Goal: Find specific page/section: Find specific page/section

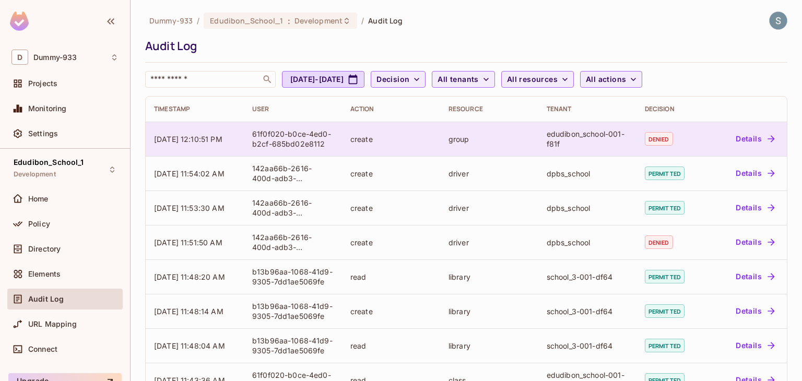
click at [717, 134] on div "Details" at bounding box center [747, 139] width 63 height 17
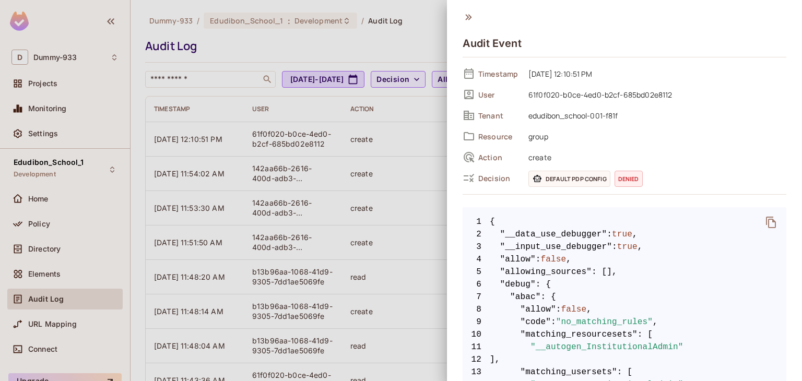
click at [474, 18] on div "Audit Event" at bounding box center [625, 38] width 324 height 54
click at [28, 229] on div at bounding box center [401, 190] width 802 height 381
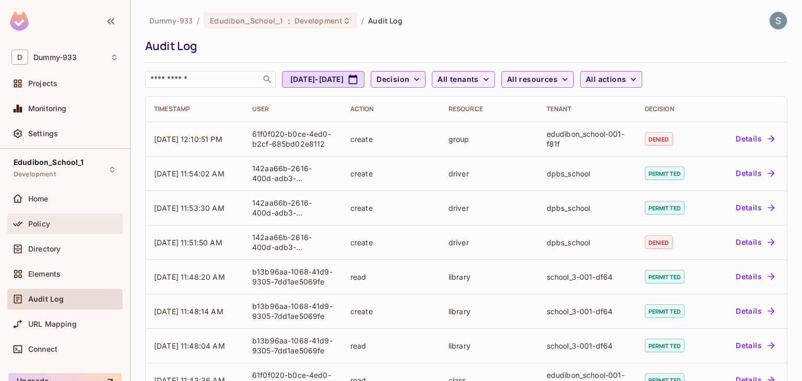
click at [32, 223] on span "Policy" at bounding box center [39, 224] width 22 height 8
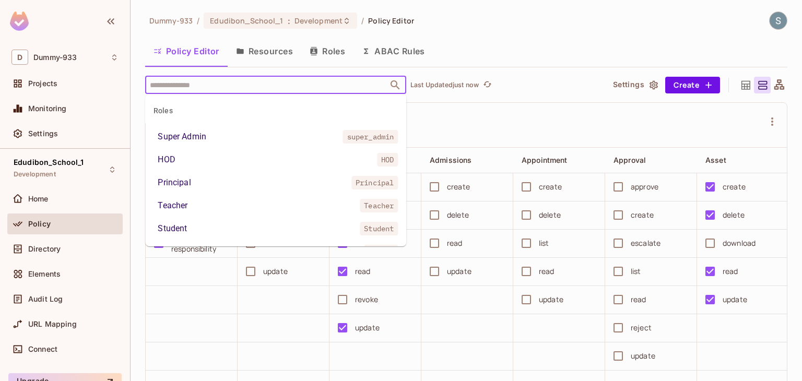
click at [224, 90] on input "text" at bounding box center [266, 85] width 239 height 18
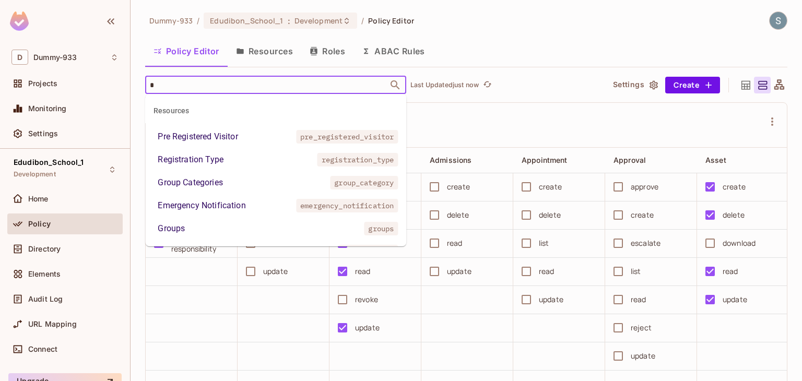
type input "**"
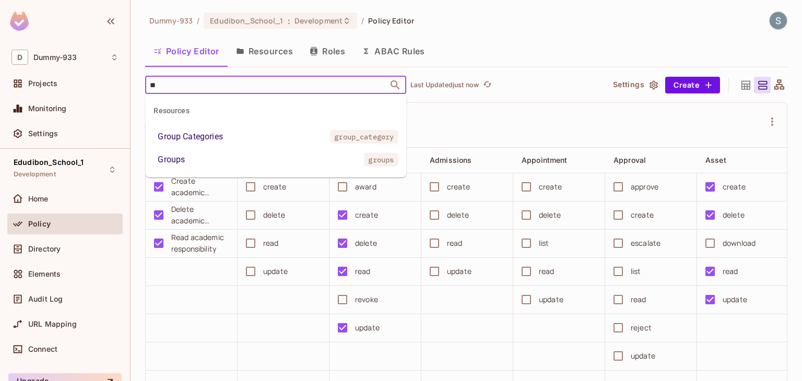
click at [214, 131] on div "Group Categories" at bounding box center [190, 137] width 65 height 13
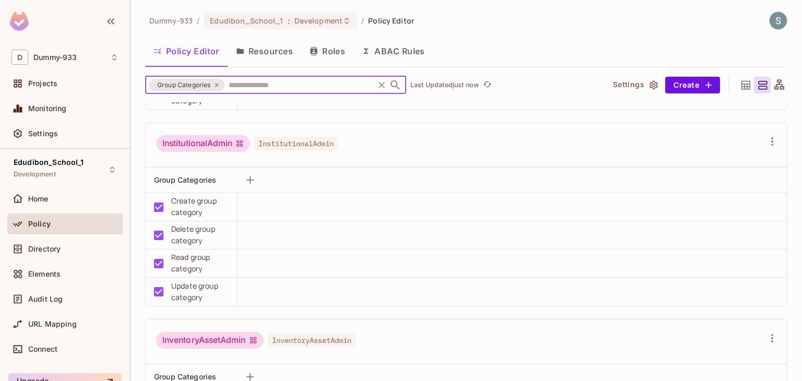
scroll to position [1358, 0]
click at [384, 86] on icon "Clear" at bounding box center [382, 85] width 10 height 10
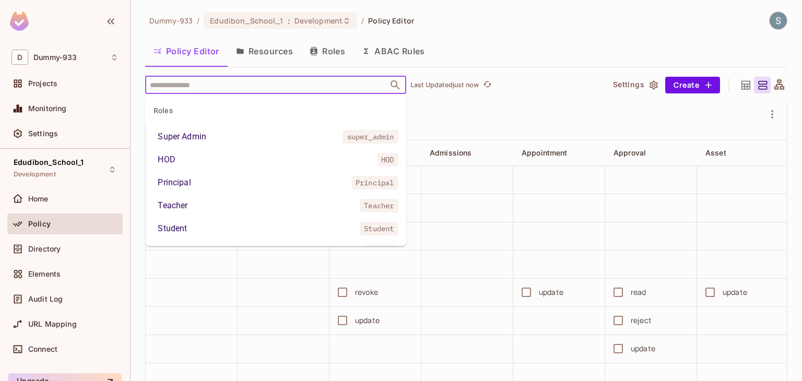
click at [300, 86] on input "text" at bounding box center [266, 85] width 239 height 18
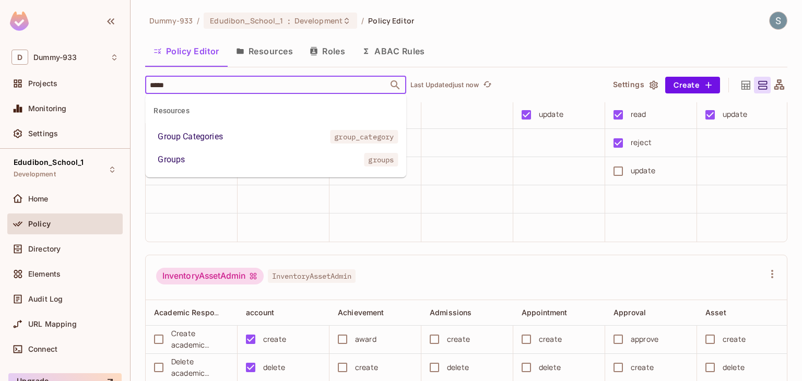
type input "******"
click at [293, 133] on li "Groups groups" at bounding box center [275, 136] width 261 height 19
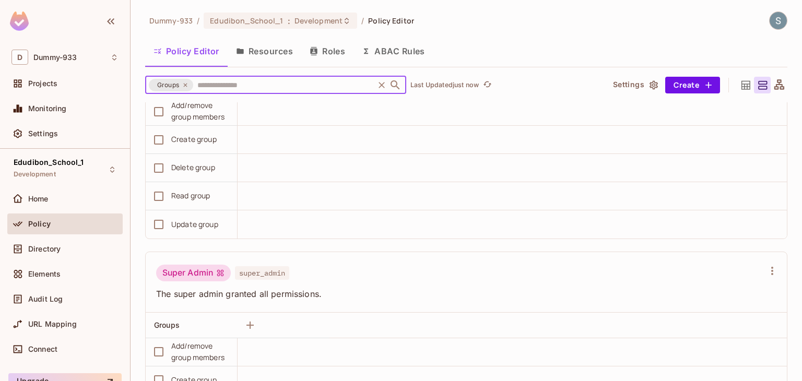
scroll to position [1584, 0]
